Goal: Connect with others: Connect with others

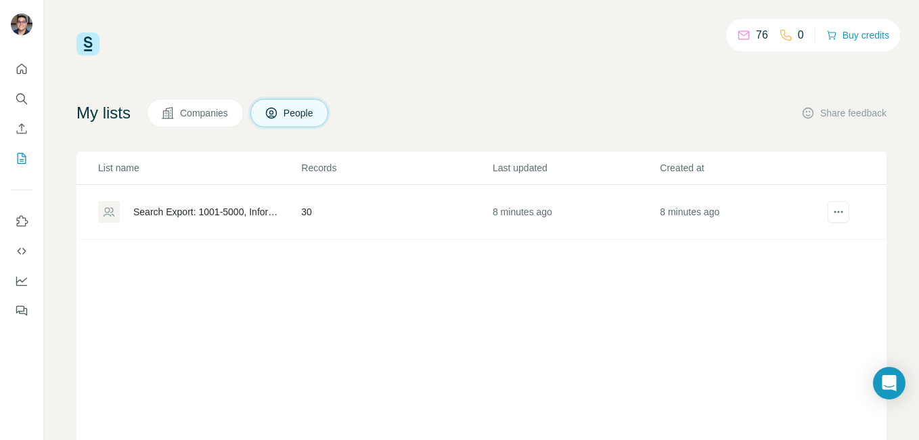
click at [232, 213] on div "Search Export: 1001-5000, Information Technology Manager, [GEOGRAPHIC_DATA] - […" at bounding box center [205, 212] width 145 height 14
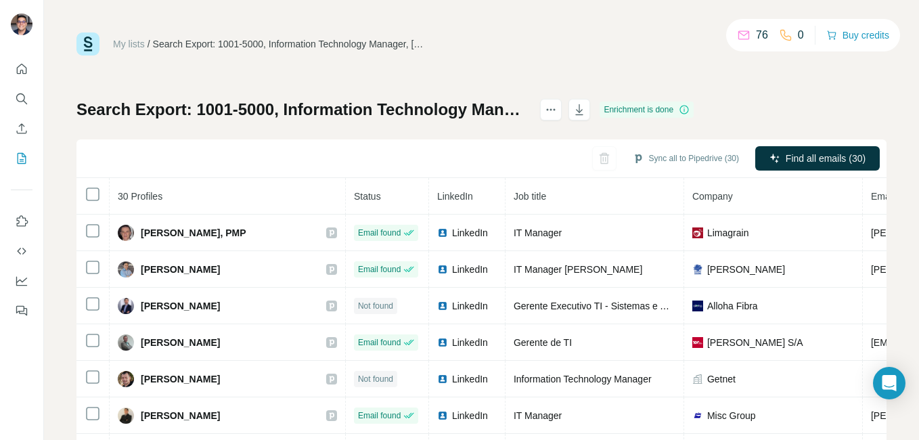
drag, startPoint x: 898, startPoint y: 24, endPoint x: 443, endPoint y: 97, distance: 461.1
click at [443, 97] on div "My lists / Search Export: 1001-5000, Information Technology Manager, Brazil - 2…" at bounding box center [481, 283] width 810 height 503
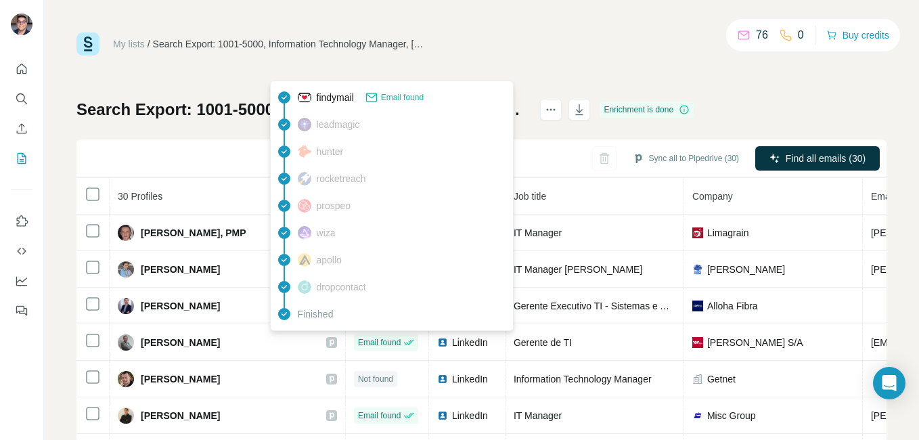
click at [354, 341] on div "Email found" at bounding box center [386, 342] width 64 height 16
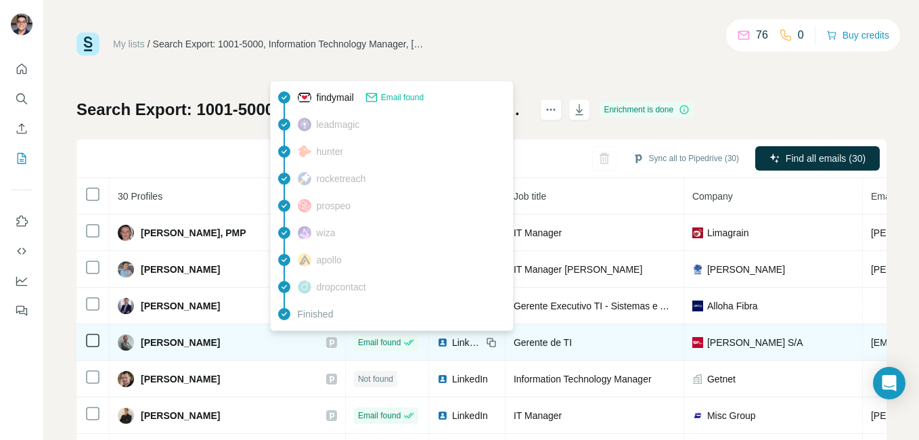
click at [354, 341] on div "Email found" at bounding box center [386, 342] width 64 height 16
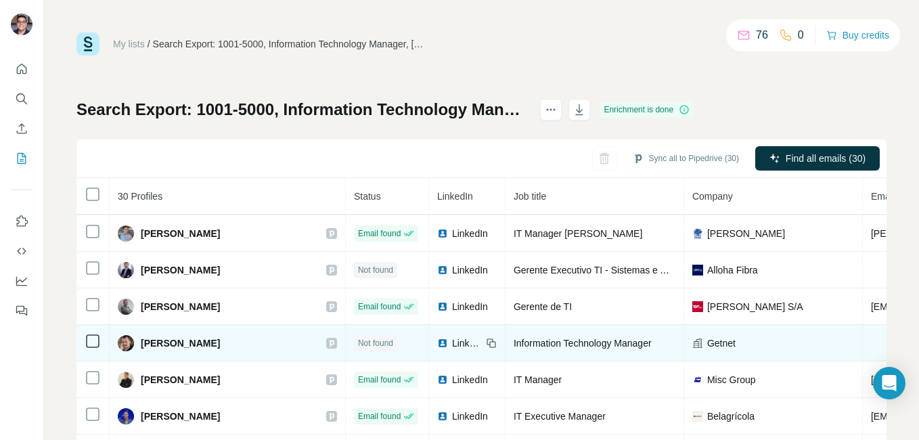
scroll to position [51, 0]
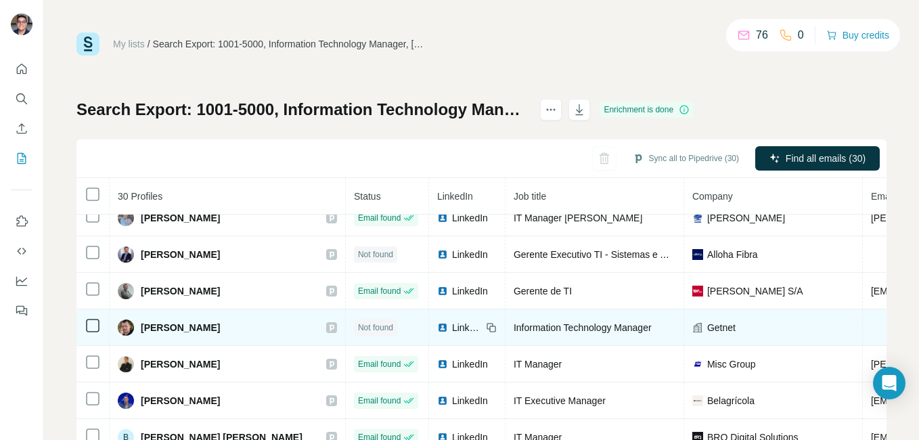
click at [296, 354] on td "[PERSON_NAME]" at bounding box center [228, 364] width 236 height 37
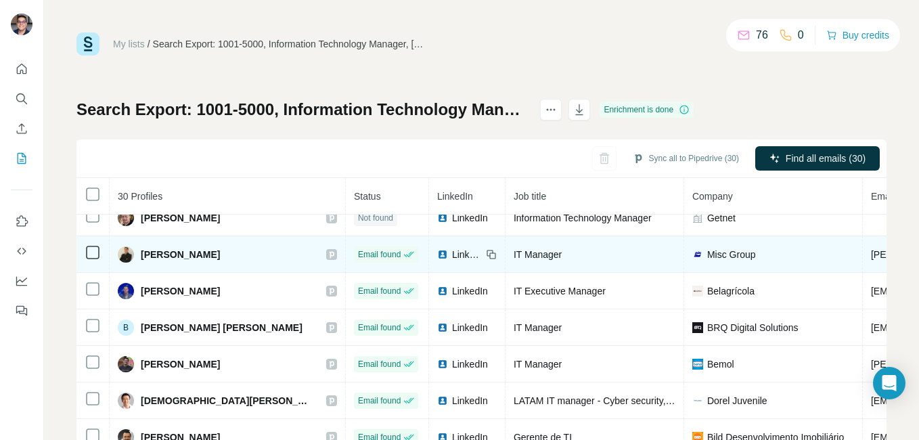
scroll to position [203, 0]
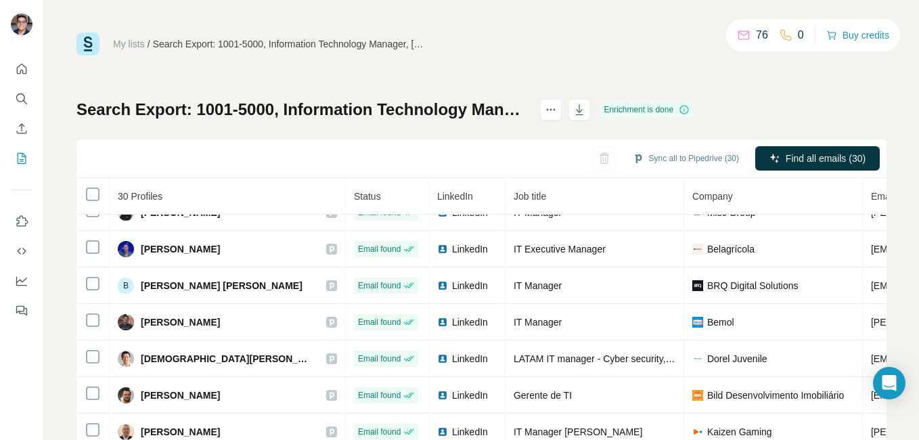
click at [366, 139] on div "Sync all to Pipedrive (30) Find all emails (30)" at bounding box center [481, 158] width 810 height 39
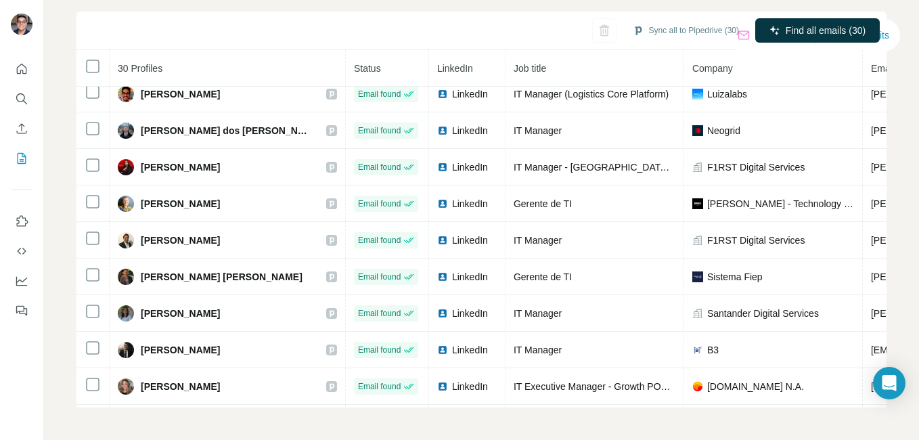
scroll to position [507, 0]
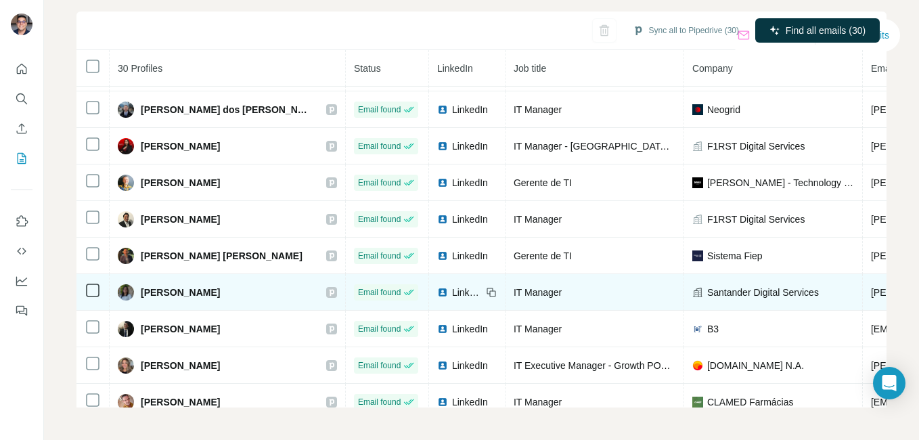
click at [327, 295] on icon at bounding box center [331, 292] width 8 height 11
click at [124, 287] on img at bounding box center [126, 292] width 16 height 16
click at [148, 286] on span "[PERSON_NAME]" at bounding box center [180, 292] width 79 height 14
click at [452, 296] on span "LinkedIn" at bounding box center [467, 292] width 30 height 14
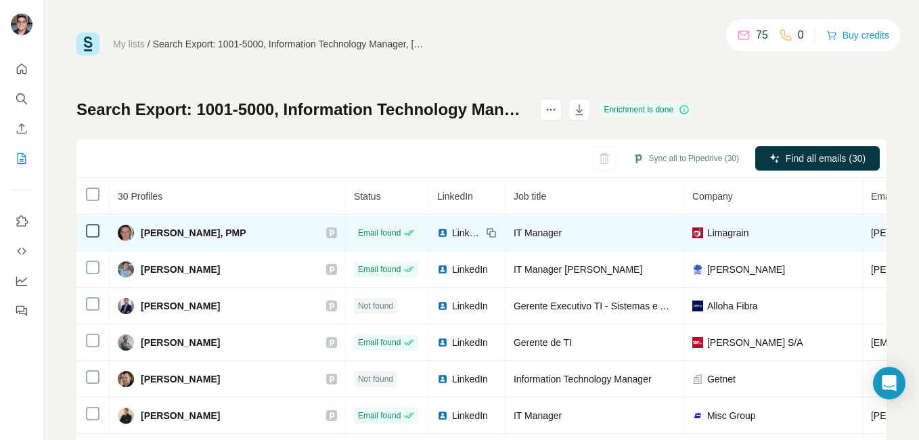
click at [452, 233] on span "LinkedIn" at bounding box center [467, 233] width 30 height 14
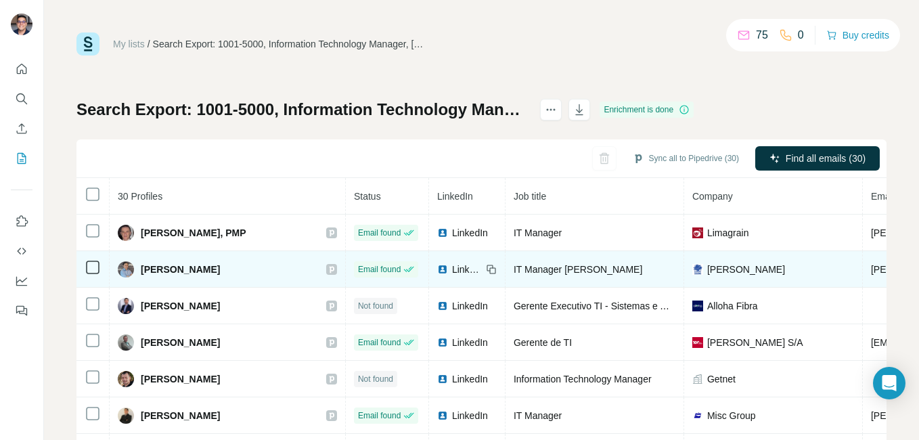
click at [452, 274] on span "LinkedIn" at bounding box center [467, 269] width 30 height 14
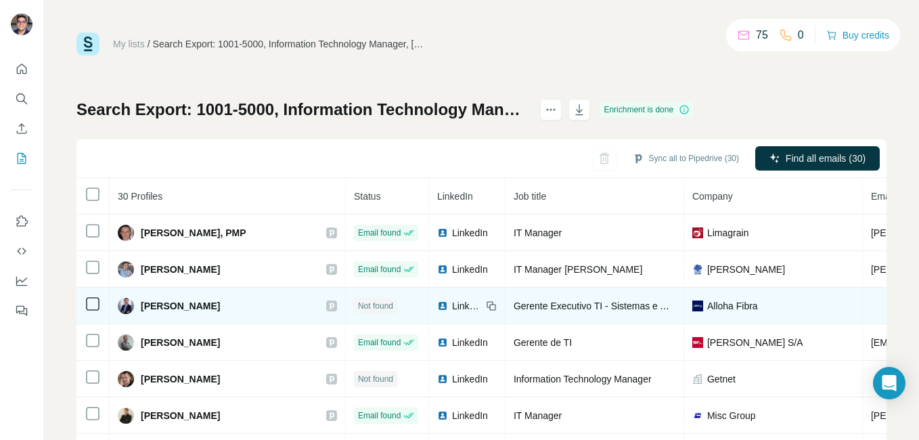
click at [452, 304] on span "LinkedIn" at bounding box center [467, 306] width 30 height 14
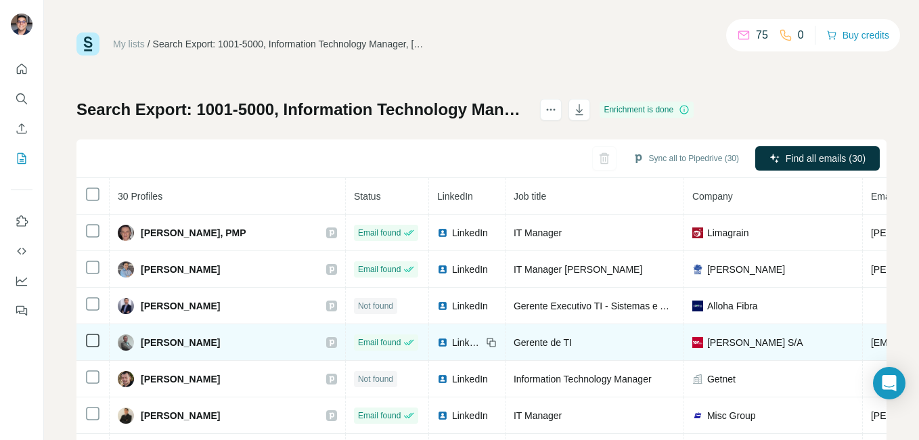
click at [452, 340] on span "LinkedIn" at bounding box center [467, 343] width 30 height 14
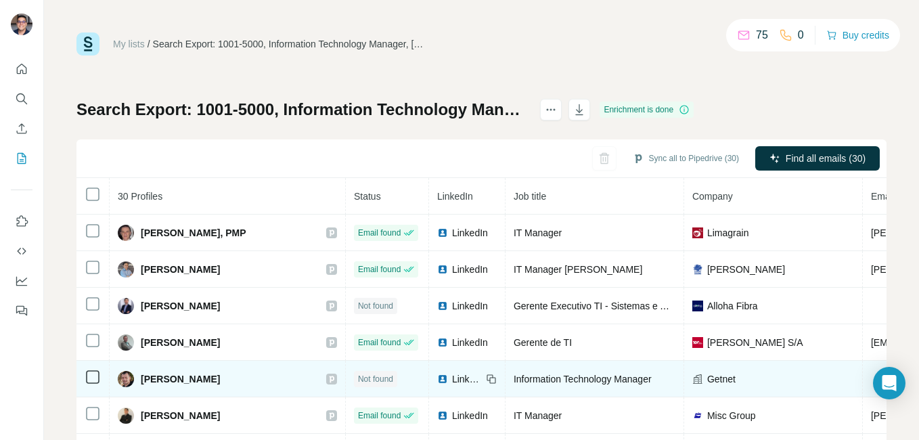
click at [452, 376] on span "LinkedIn" at bounding box center [467, 379] width 30 height 14
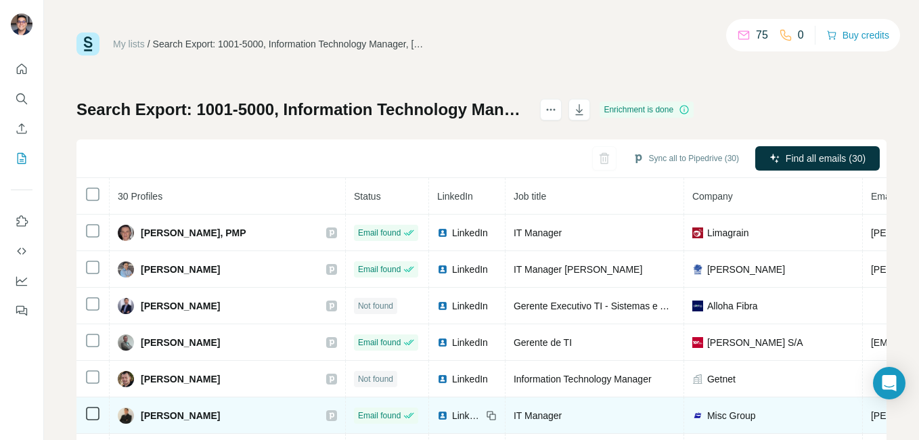
click at [452, 413] on span "LinkedIn" at bounding box center [467, 416] width 30 height 14
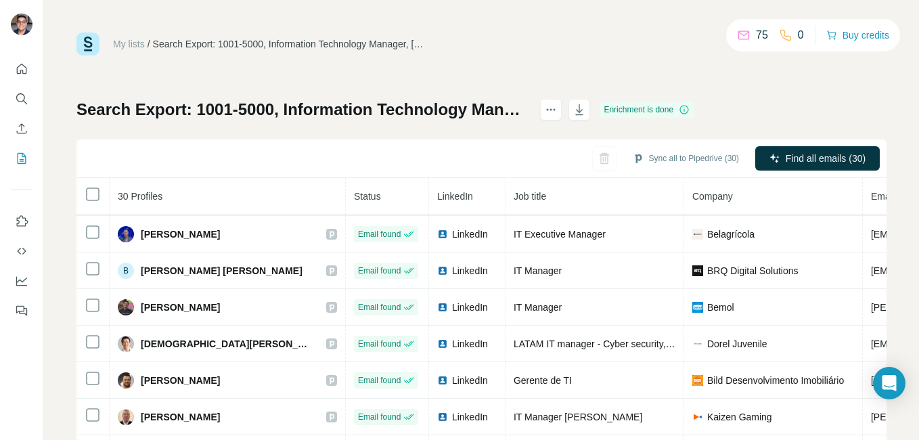
scroll to position [211, 0]
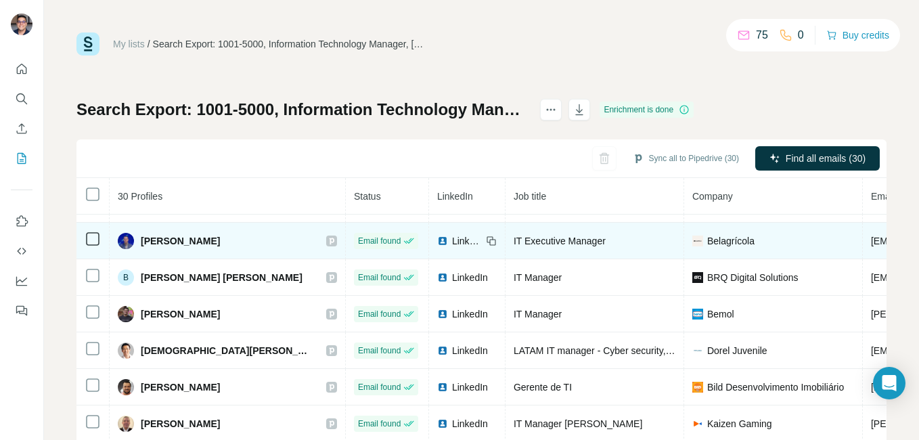
click at [452, 239] on span "LinkedIn" at bounding box center [467, 241] width 30 height 14
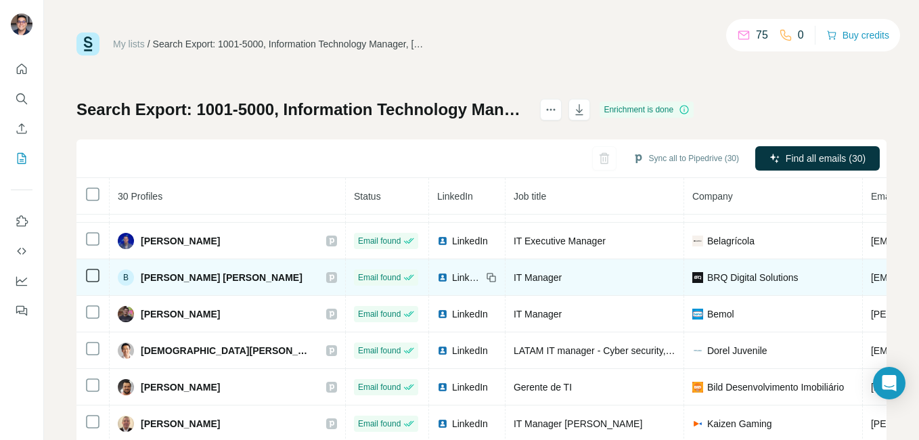
click at [437, 277] on div "LinkedIn" at bounding box center [459, 278] width 45 height 14
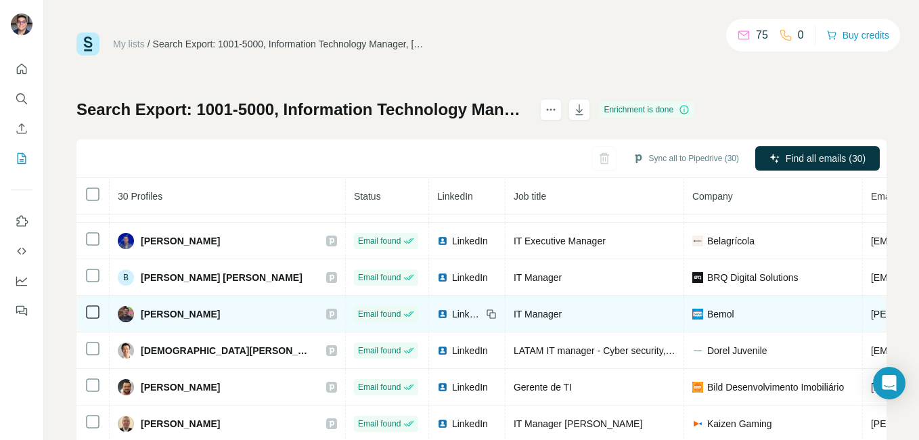
click at [452, 313] on span "LinkedIn" at bounding box center [467, 314] width 30 height 14
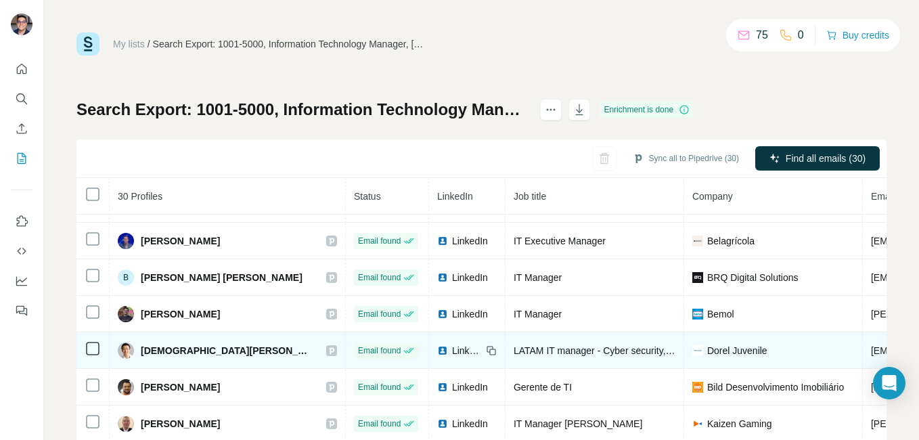
click at [452, 355] on span "LinkedIn" at bounding box center [467, 351] width 30 height 14
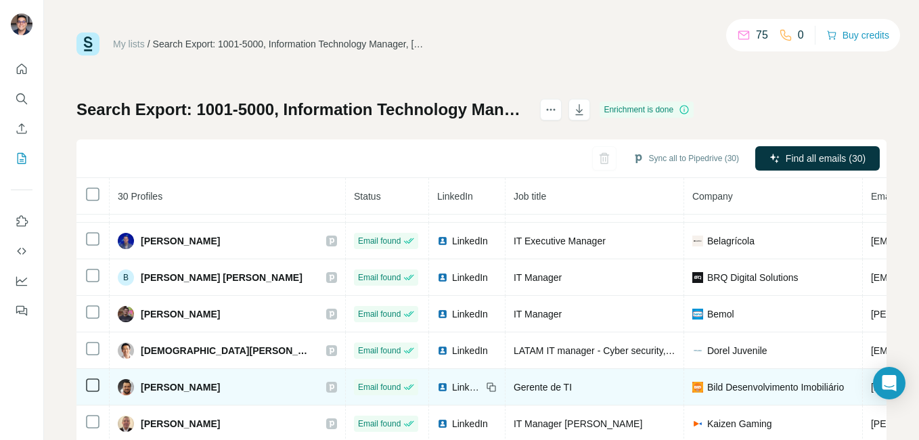
click at [452, 381] on span "LinkedIn" at bounding box center [467, 387] width 30 height 14
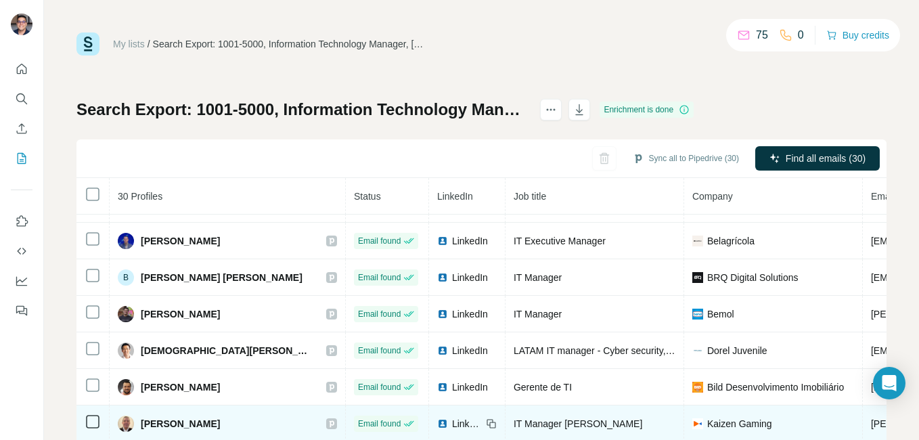
click at [452, 423] on span "LinkedIn" at bounding box center [467, 424] width 30 height 14
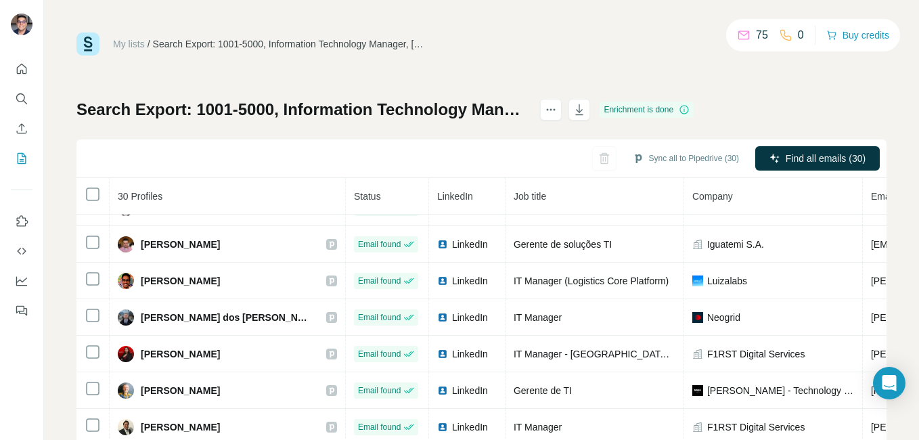
scroll to position [434, 0]
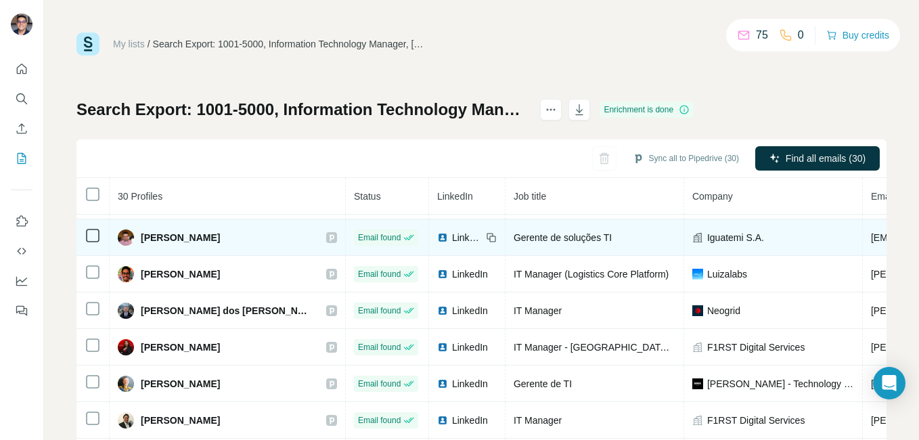
click at [452, 239] on span "LinkedIn" at bounding box center [467, 238] width 30 height 14
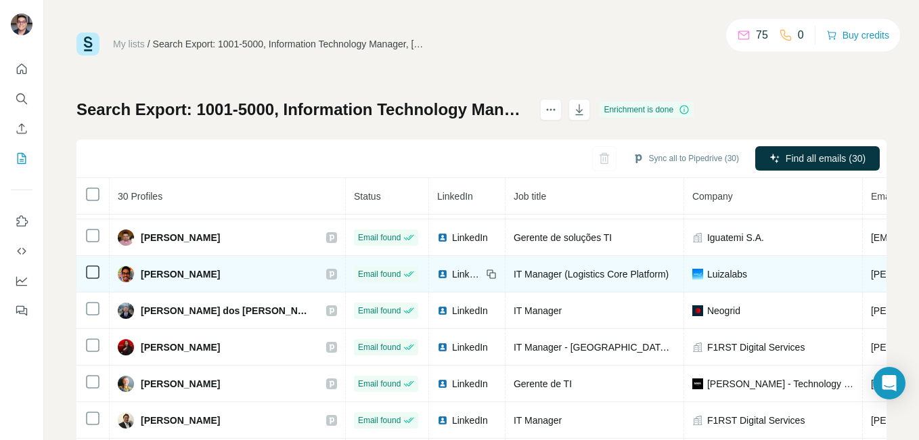
click at [452, 277] on span "LinkedIn" at bounding box center [467, 274] width 30 height 14
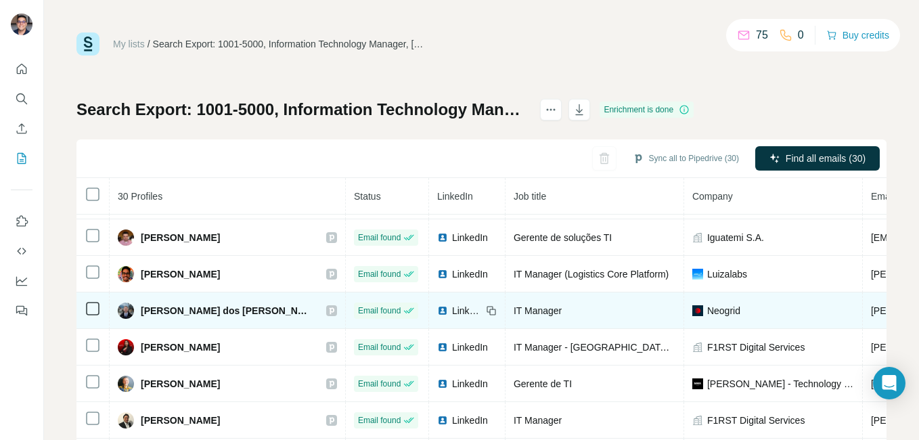
click at [452, 305] on span "LinkedIn" at bounding box center [467, 311] width 30 height 14
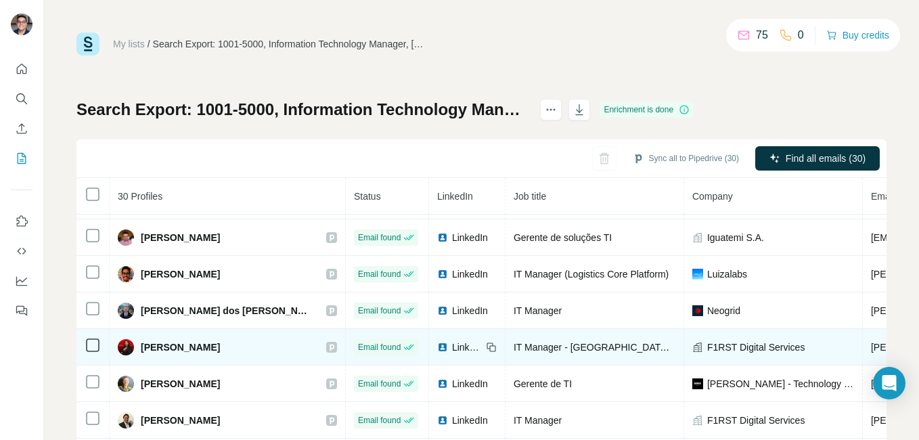
click at [452, 349] on span "LinkedIn" at bounding box center [467, 347] width 30 height 14
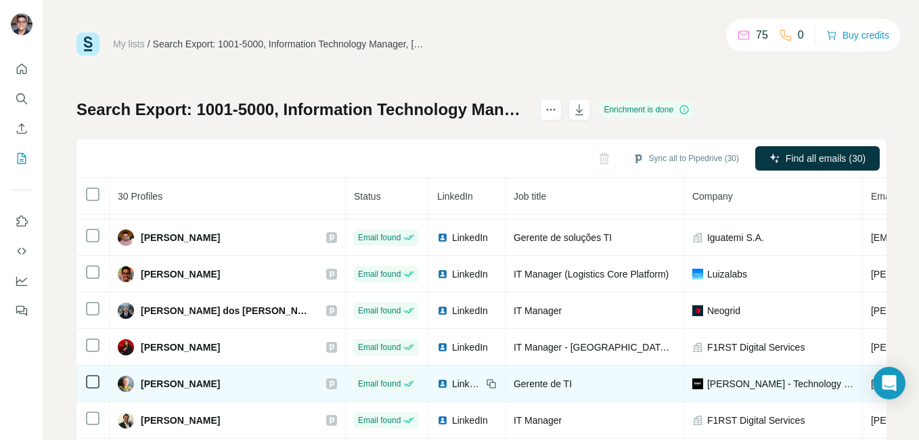
click at [452, 384] on span "LinkedIn" at bounding box center [467, 384] width 30 height 14
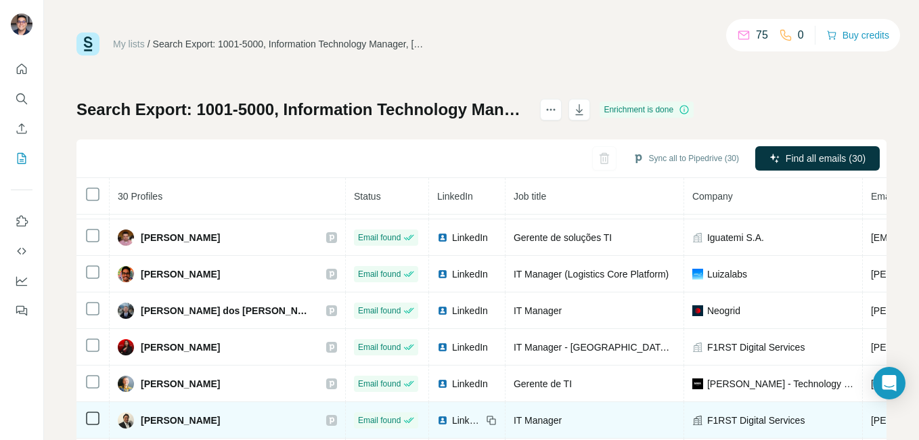
click at [452, 417] on span "LinkedIn" at bounding box center [467, 420] width 30 height 14
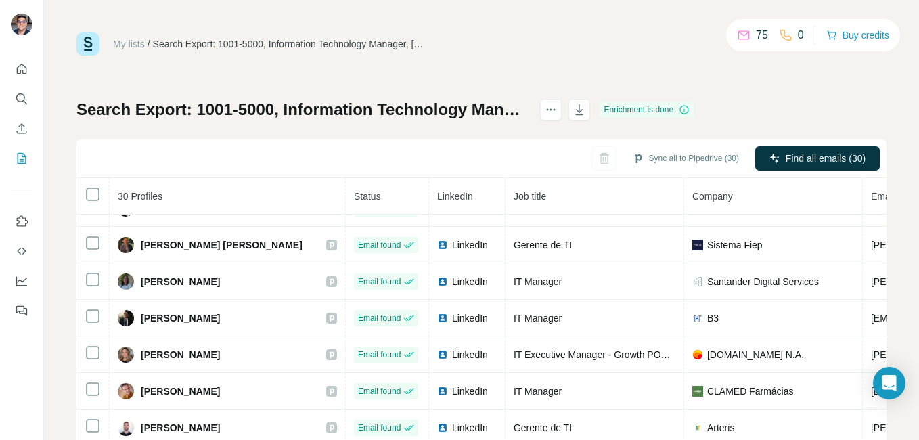
scroll to position [657, 0]
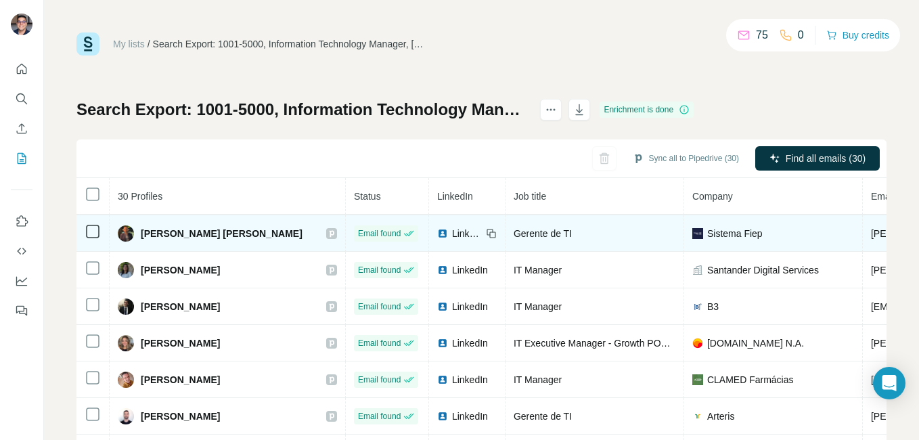
click at [452, 231] on span "LinkedIn" at bounding box center [467, 234] width 30 height 14
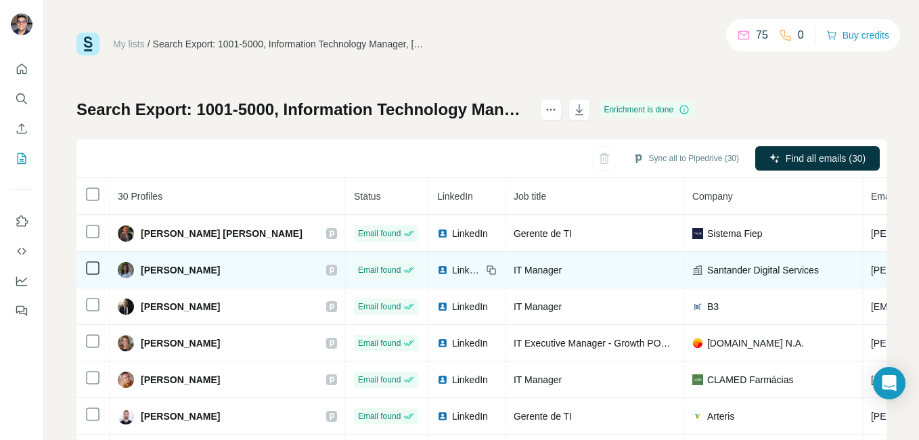
click at [452, 276] on span "LinkedIn" at bounding box center [467, 270] width 30 height 14
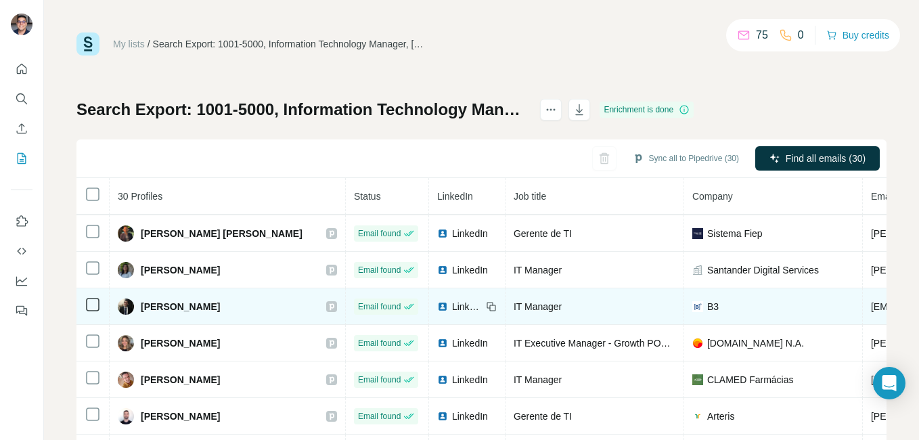
click at [429, 297] on td "LinkedIn" at bounding box center [467, 306] width 76 height 37
click at [452, 304] on span "LinkedIn" at bounding box center [467, 307] width 30 height 14
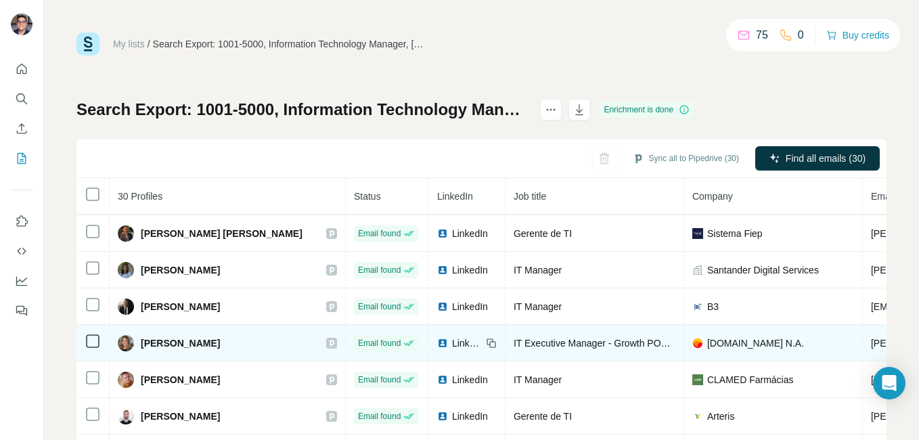
click at [429, 335] on td "LinkedIn" at bounding box center [467, 343] width 76 height 37
click at [452, 338] on span "LinkedIn" at bounding box center [467, 343] width 30 height 14
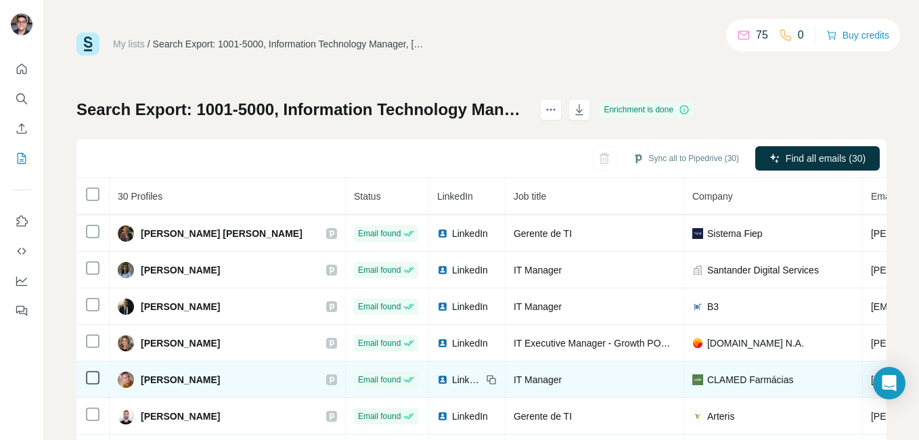
click at [452, 377] on span "LinkedIn" at bounding box center [467, 380] width 30 height 14
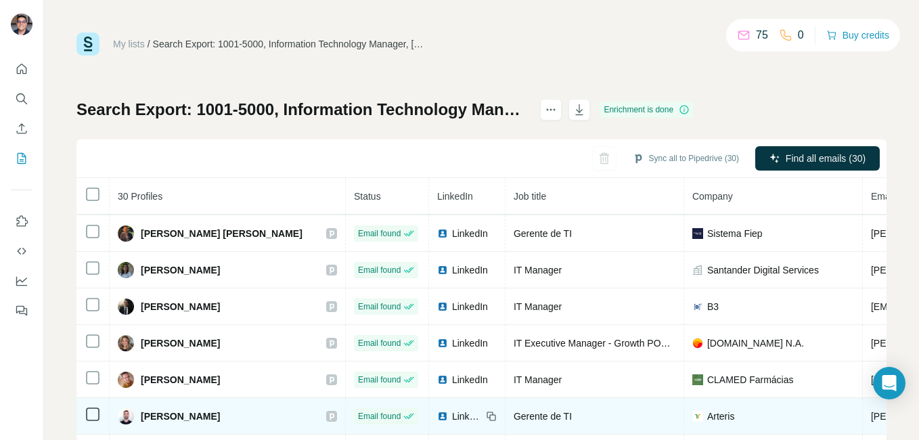
click at [452, 417] on span "LinkedIn" at bounding box center [467, 416] width 30 height 14
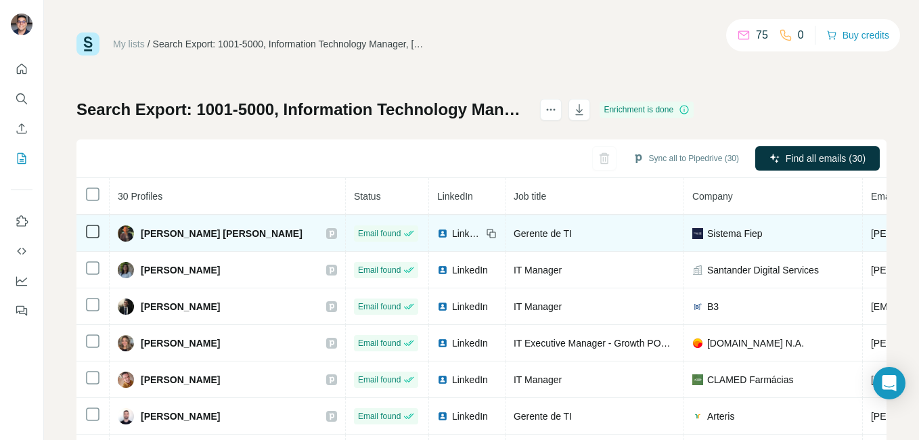
click at [452, 231] on span "LinkedIn" at bounding box center [467, 234] width 30 height 14
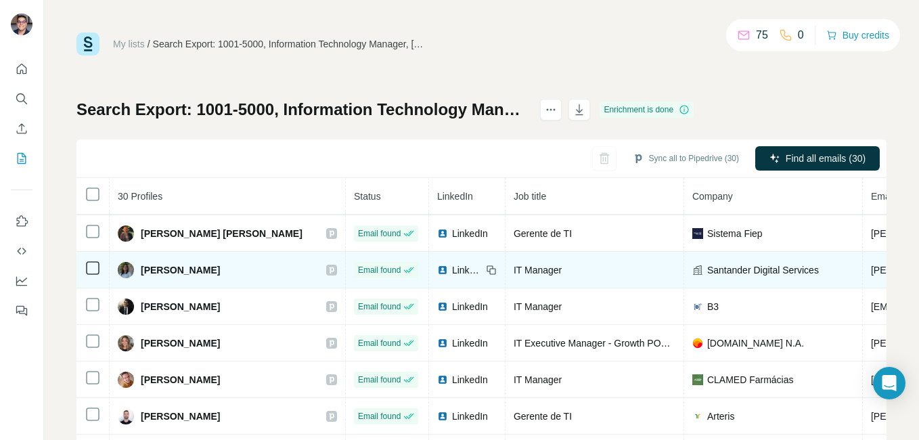
click at [452, 275] on span "LinkedIn" at bounding box center [467, 270] width 30 height 14
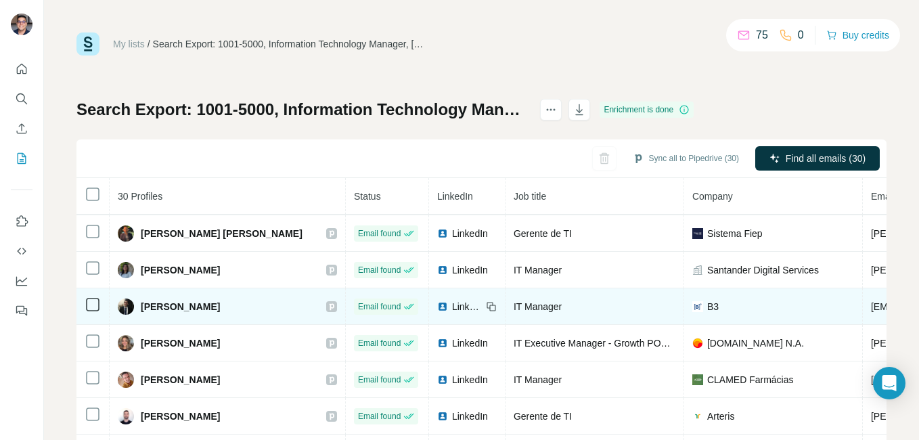
click at [452, 304] on span "LinkedIn" at bounding box center [467, 307] width 30 height 14
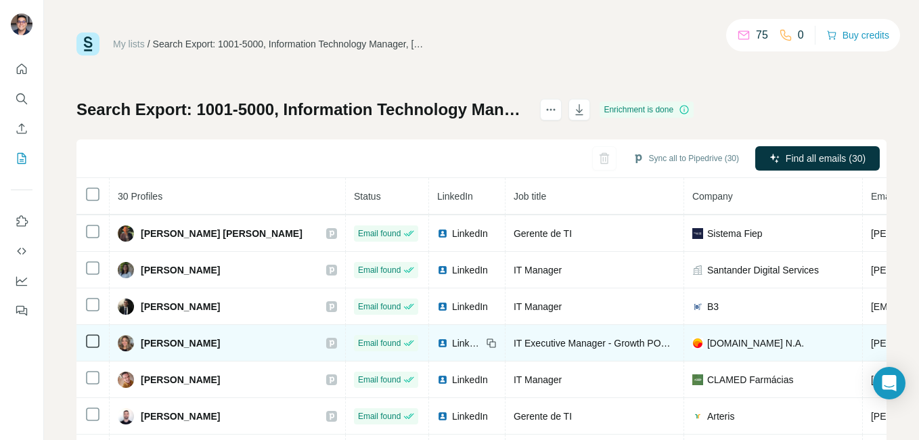
click at [452, 345] on span "LinkedIn" at bounding box center [467, 343] width 30 height 14
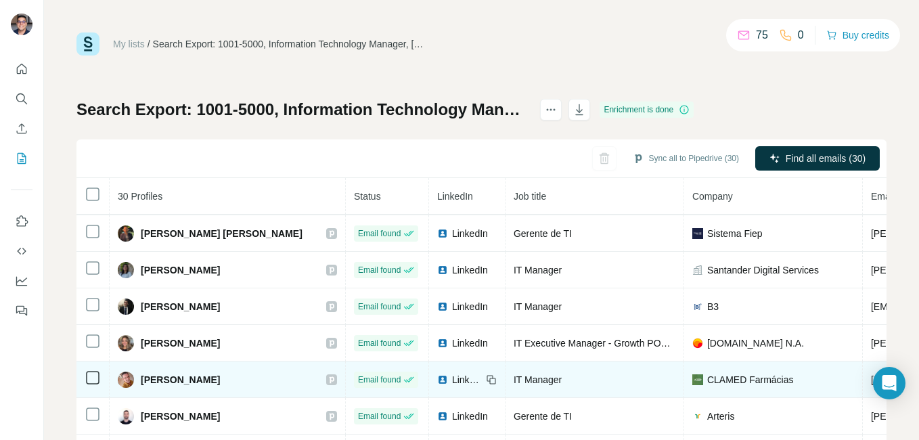
click at [429, 388] on td "LinkedIn" at bounding box center [467, 379] width 76 height 37
click at [452, 380] on span "LinkedIn" at bounding box center [467, 380] width 30 height 14
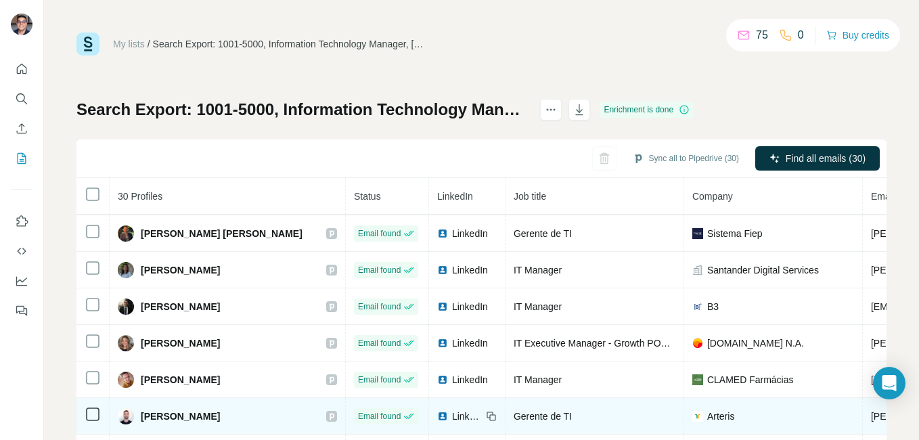
click at [452, 414] on span "LinkedIn" at bounding box center [467, 416] width 30 height 14
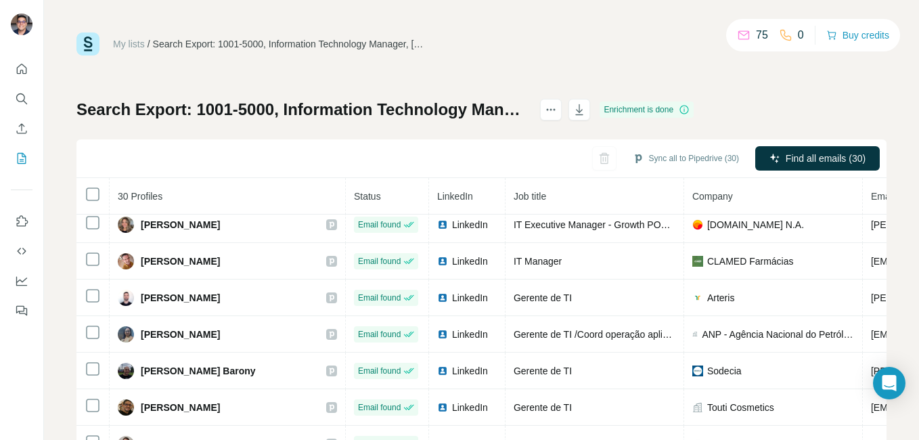
scroll to position [128, 0]
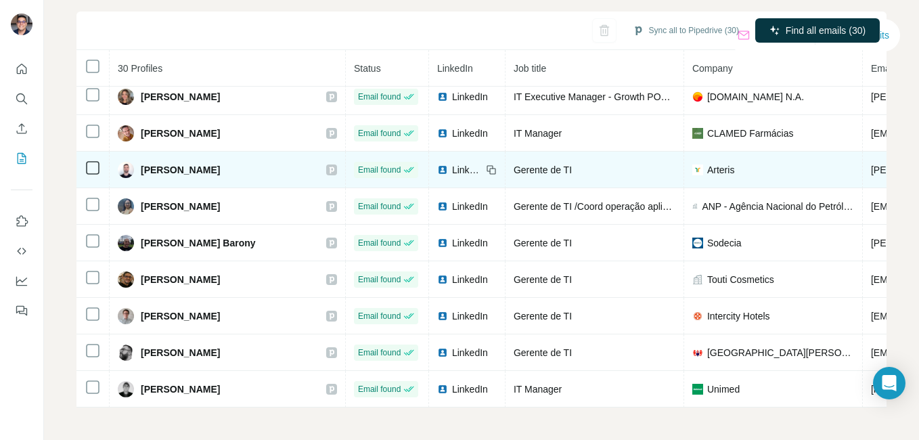
click at [452, 163] on span "LinkedIn" at bounding box center [467, 170] width 30 height 14
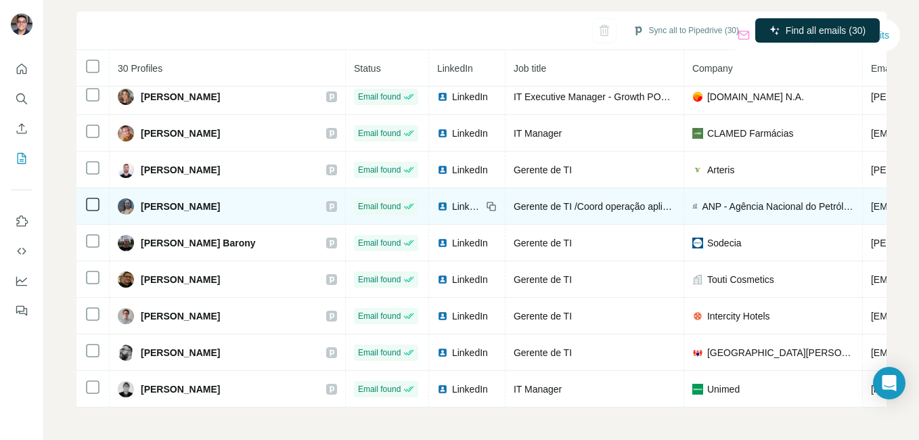
click at [452, 202] on span "LinkedIn" at bounding box center [467, 207] width 30 height 14
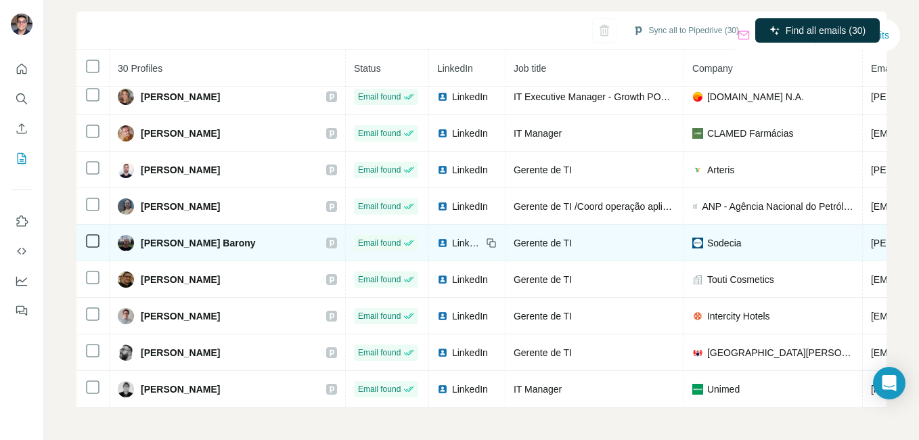
click at [452, 236] on span "LinkedIn" at bounding box center [467, 243] width 30 height 14
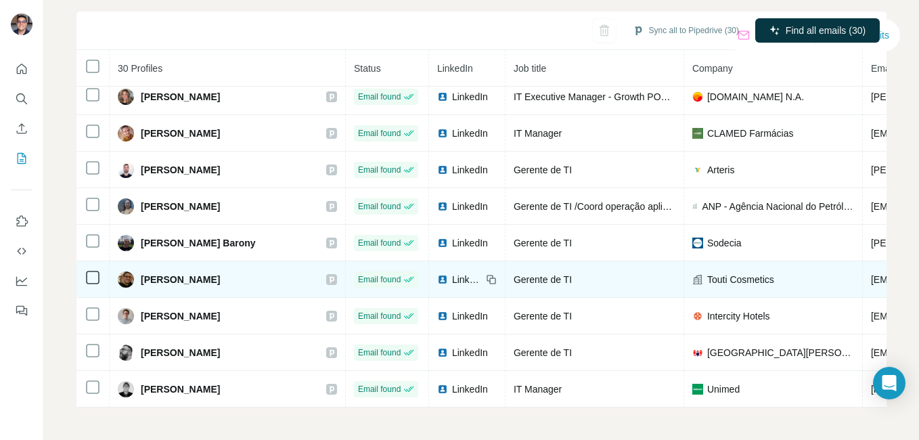
click at [452, 273] on span "LinkedIn" at bounding box center [467, 280] width 30 height 14
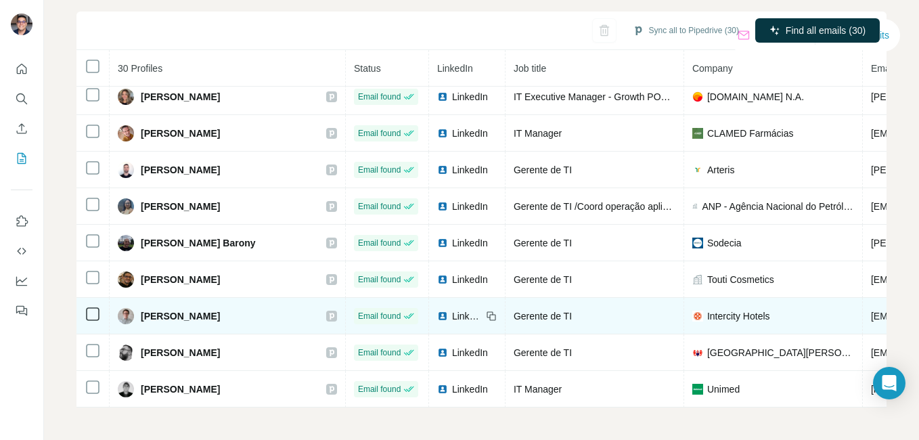
click at [452, 311] on span "LinkedIn" at bounding box center [467, 316] width 30 height 14
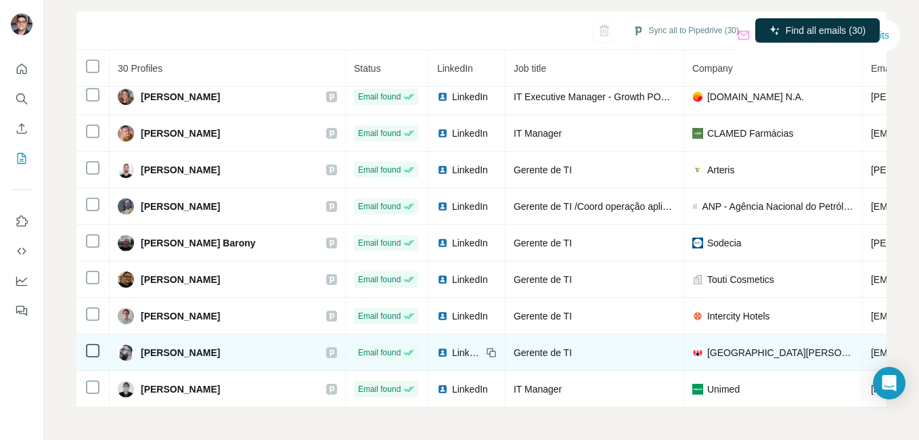
click at [437, 346] on div "LinkedIn" at bounding box center [459, 353] width 45 height 14
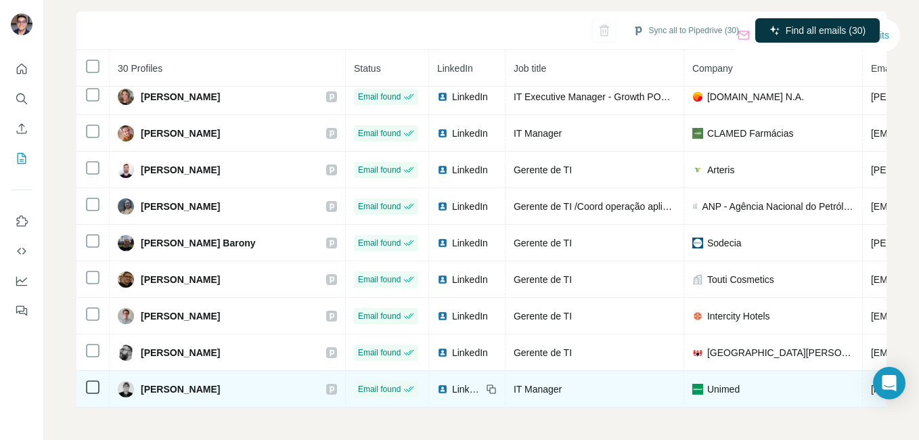
click at [452, 382] on span "LinkedIn" at bounding box center [467, 389] width 30 height 14
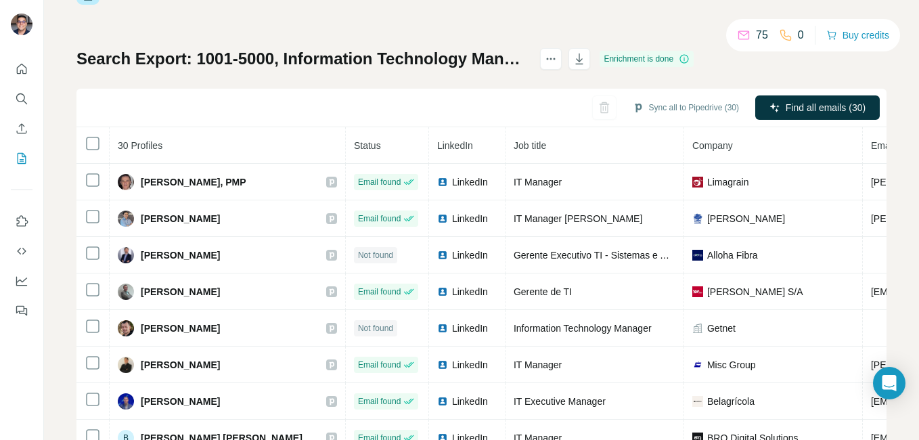
scroll to position [0, 0]
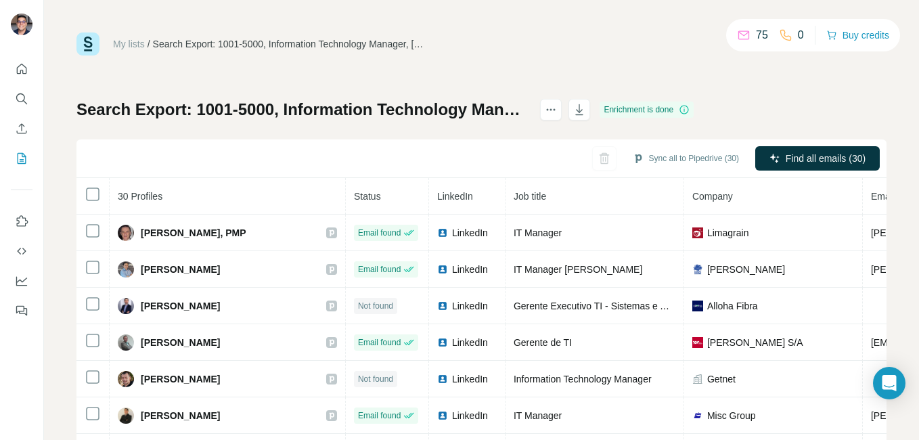
click at [32, 164] on div at bounding box center [21, 186] width 43 height 274
click at [29, 162] on button "My lists" at bounding box center [22, 158] width 22 height 24
